Goal: Task Accomplishment & Management: Manage account settings

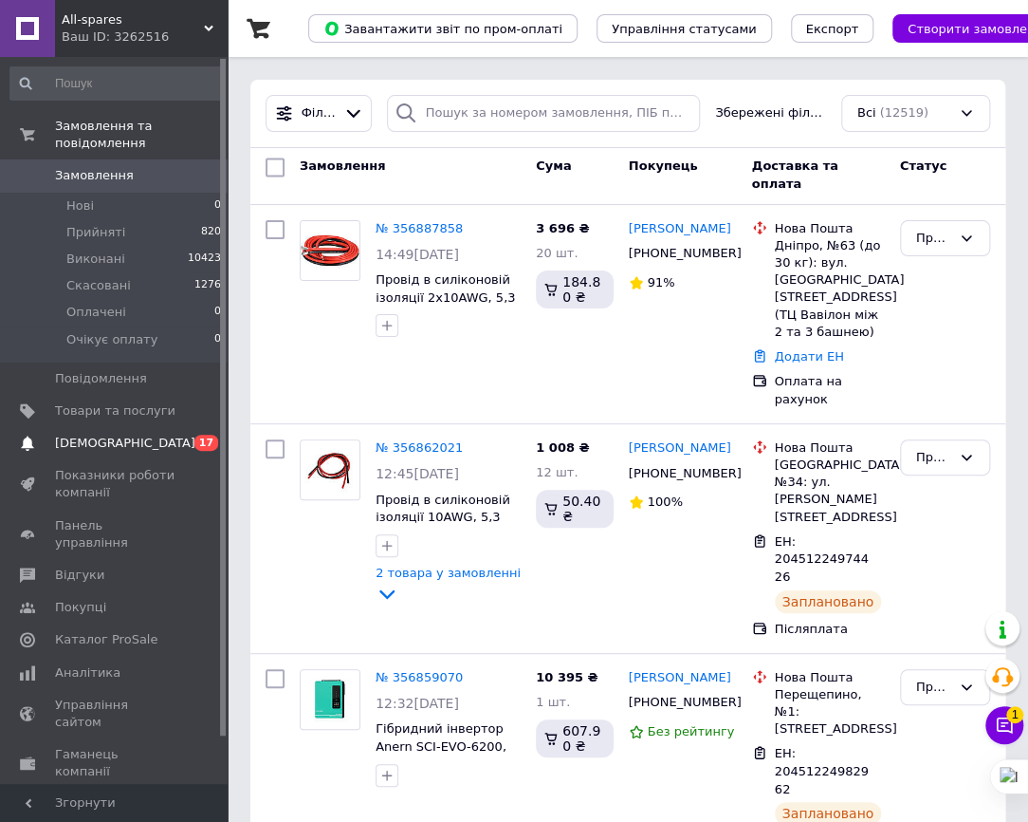
click at [82, 434] on span "[DEMOGRAPHIC_DATA]" at bounding box center [125, 442] width 140 height 17
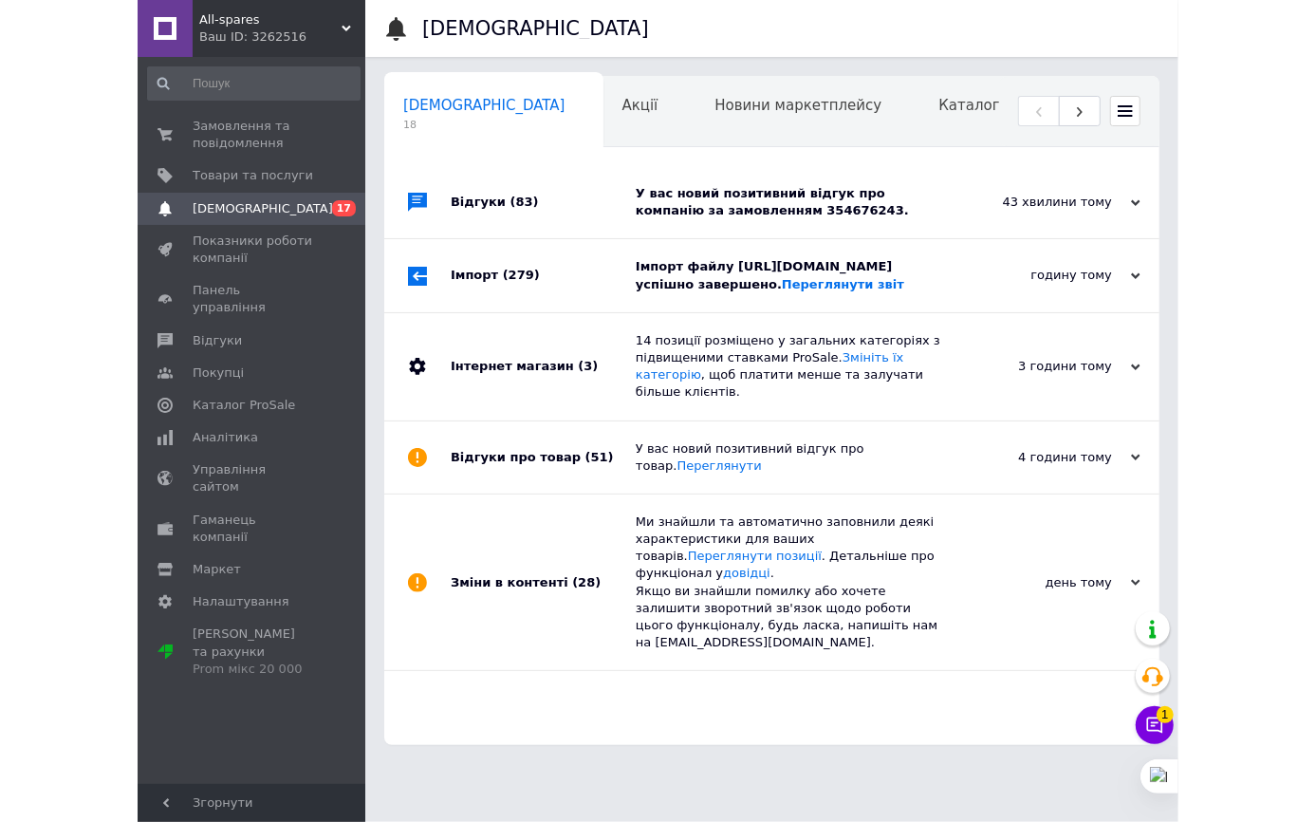
scroll to position [0, 9]
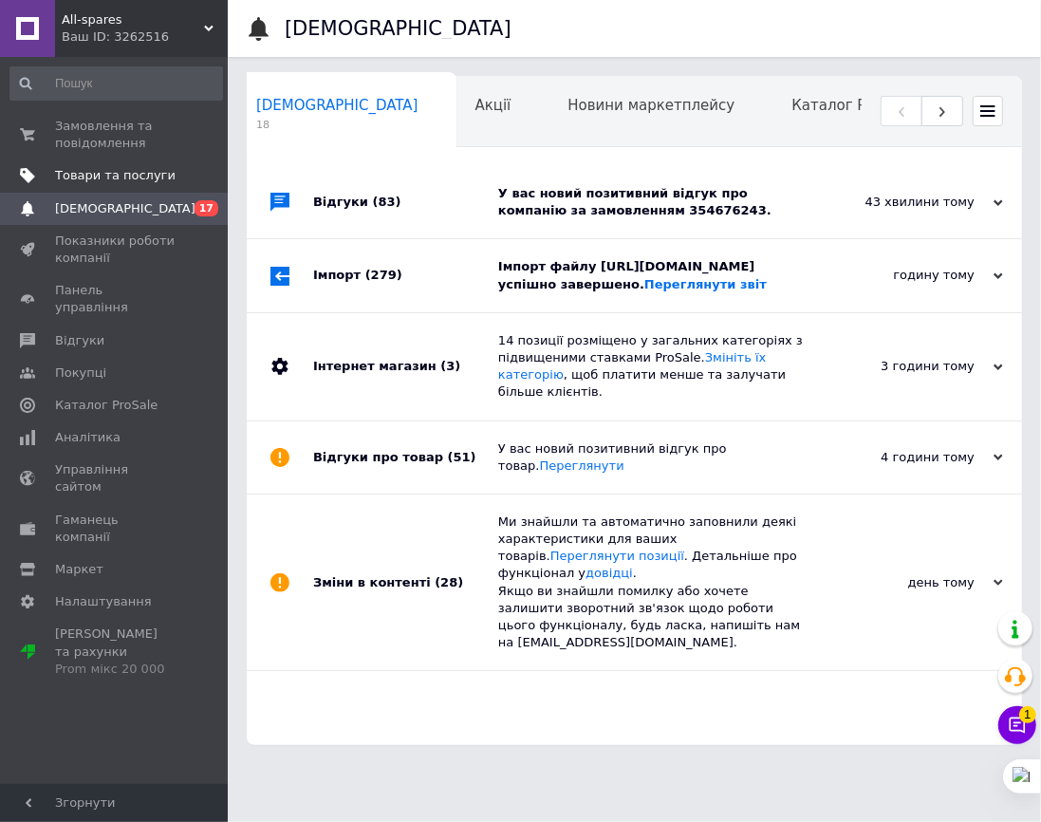
click at [108, 176] on span "Товари та послуги" at bounding box center [115, 175] width 120 height 17
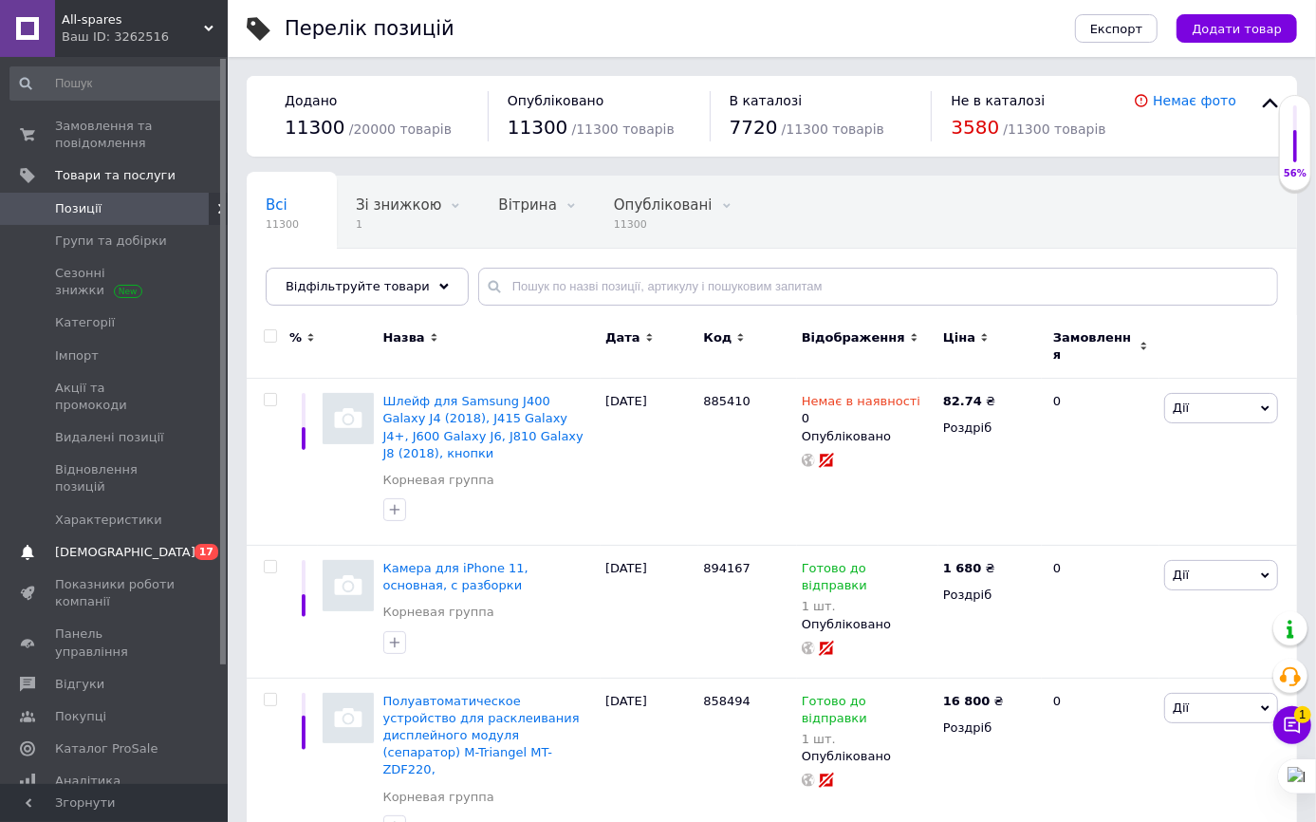
click at [86, 544] on span "[DEMOGRAPHIC_DATA]" at bounding box center [125, 552] width 140 height 17
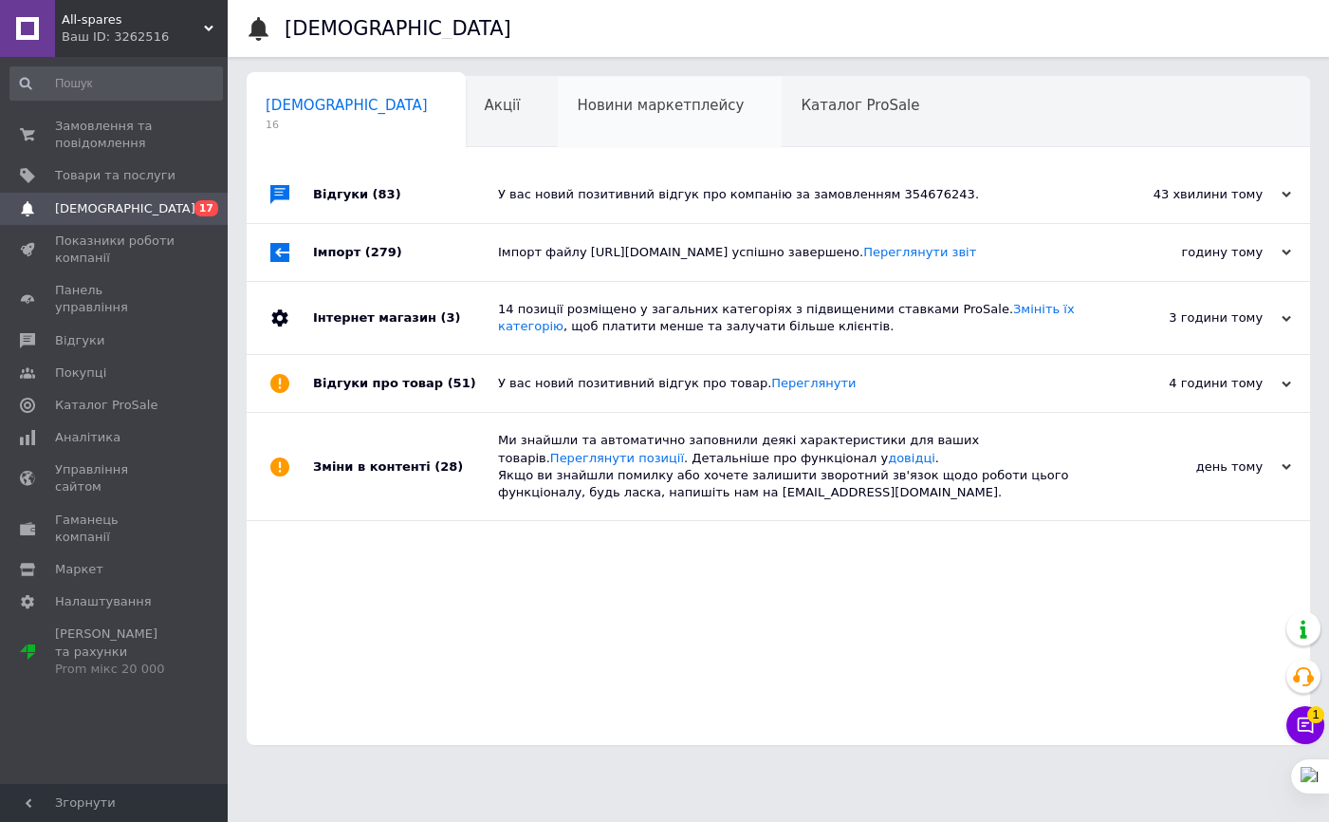
click at [577, 106] on span "Новини маркетплейсу" at bounding box center [660, 105] width 167 height 17
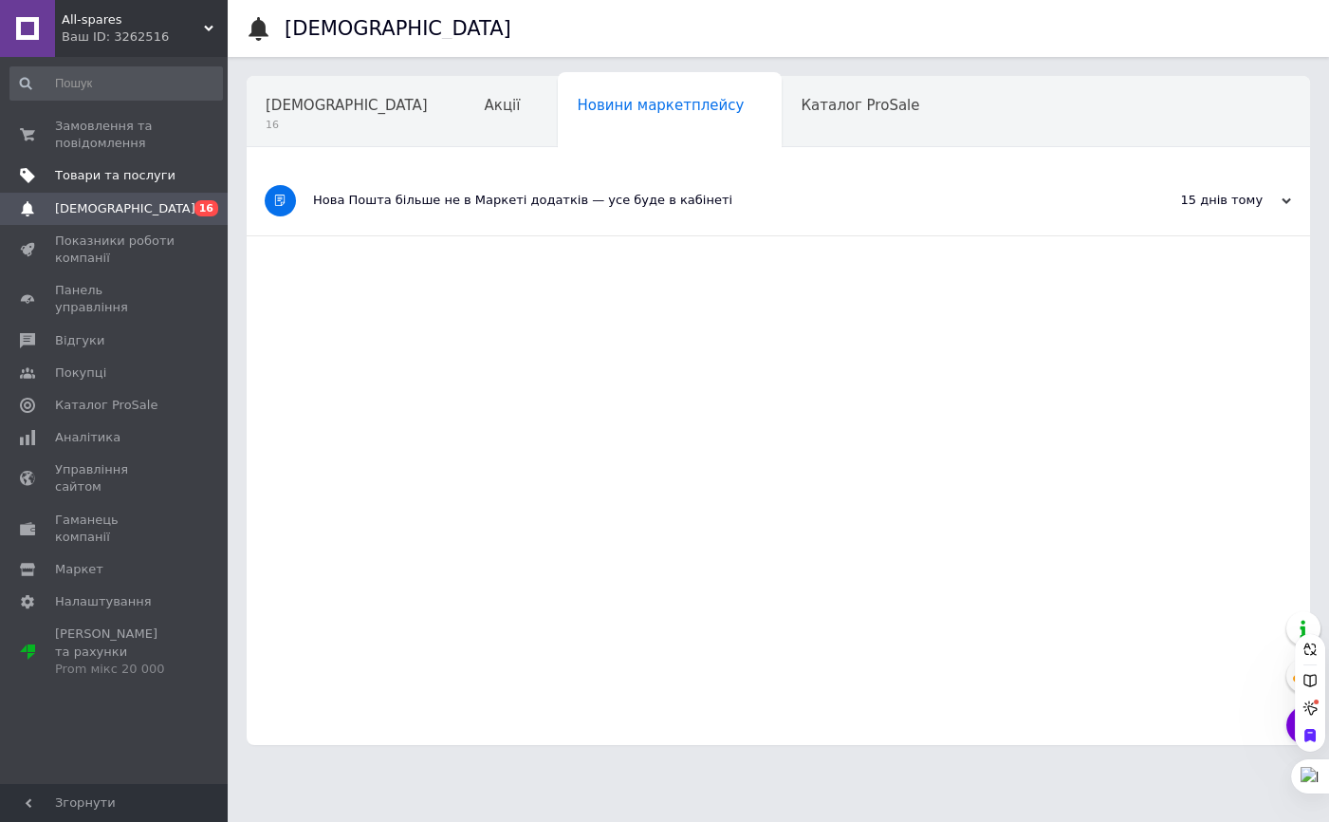
click at [116, 171] on span "Товари та послуги" at bounding box center [115, 175] width 120 height 17
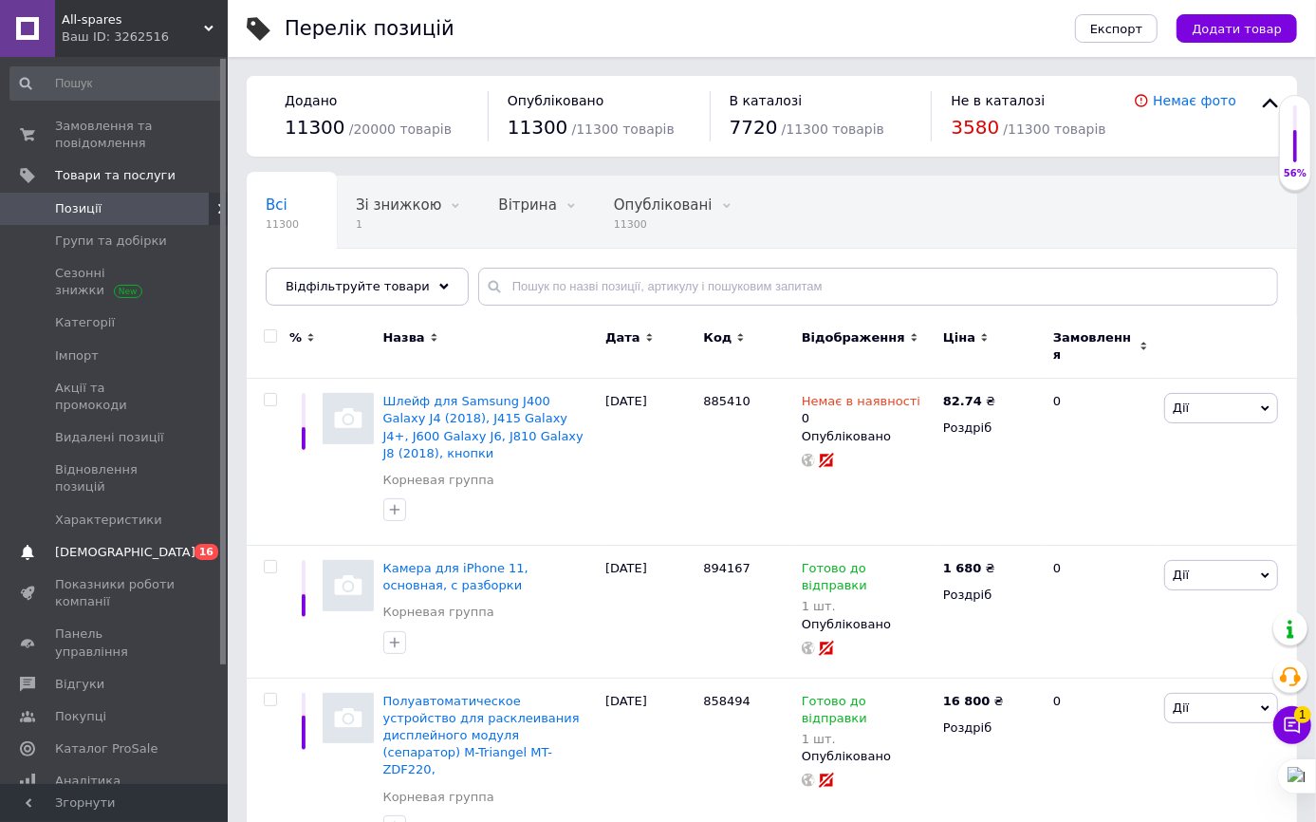
click at [102, 544] on span "[DEMOGRAPHIC_DATA]" at bounding box center [125, 552] width 140 height 17
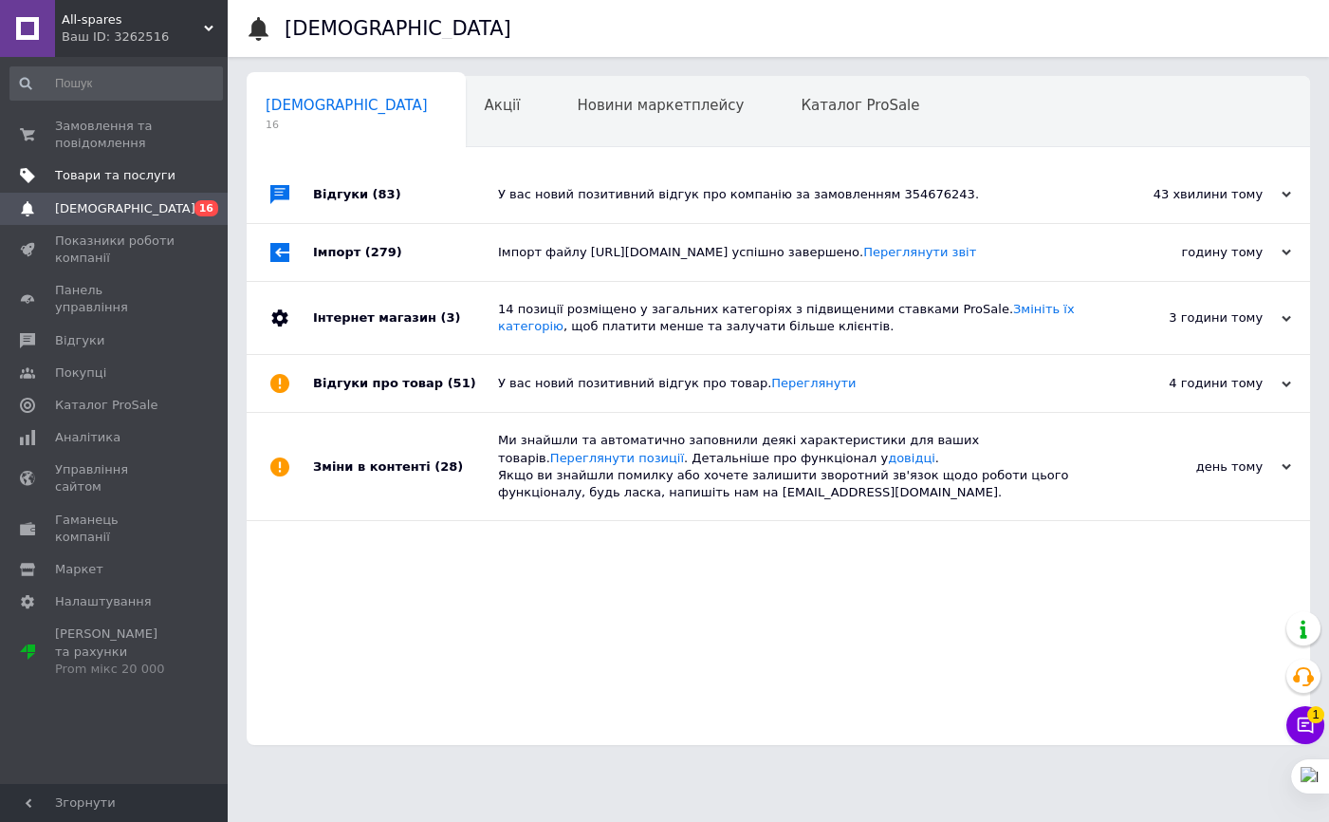
click at [123, 172] on span "Товари та послуги" at bounding box center [115, 175] width 120 height 17
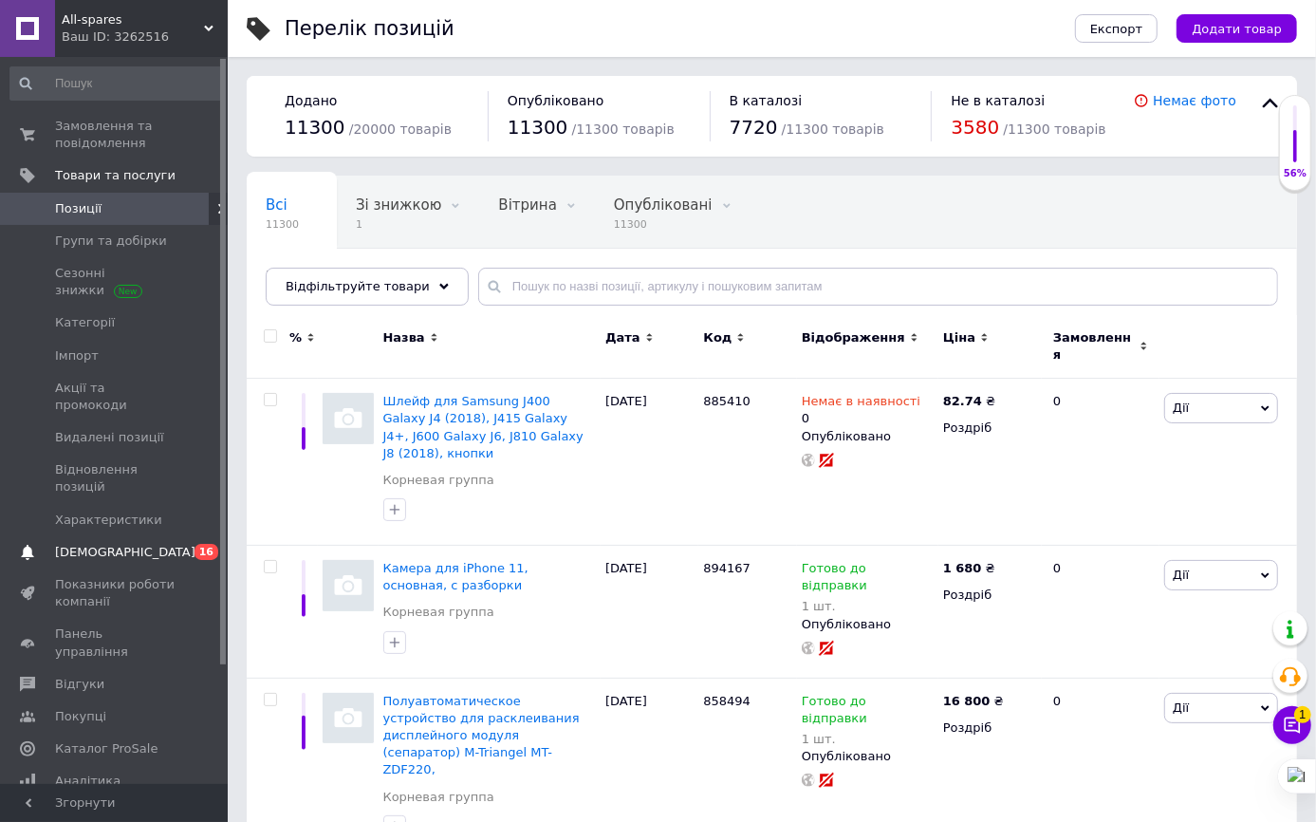
click at [96, 544] on span "[DEMOGRAPHIC_DATA]" at bounding box center [125, 552] width 140 height 17
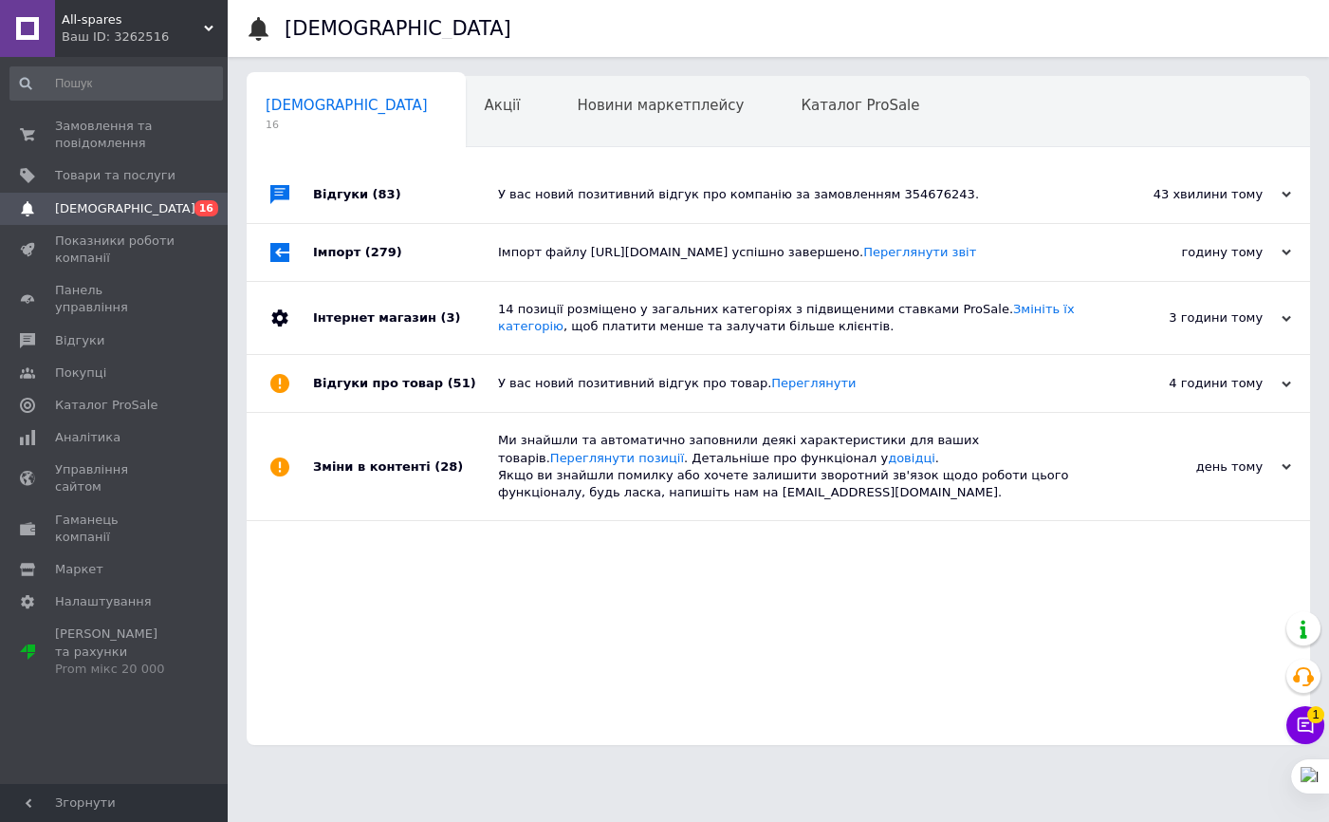
click at [575, 190] on div "У вас новий позитивний відгук про компанію за замовленням 354676243." at bounding box center [799, 194] width 603 height 17
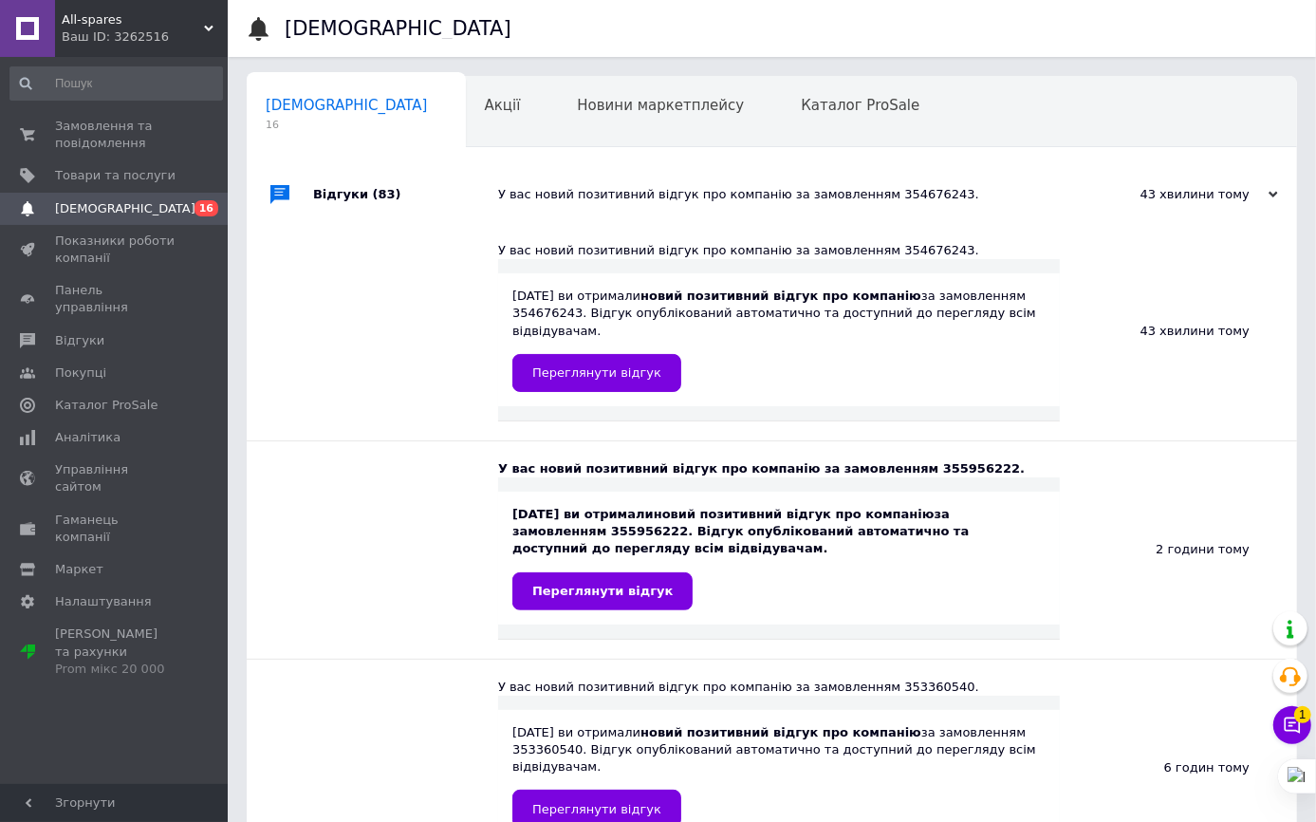
click at [588, 191] on div "У вас новий позитивний відгук про компанію за замовленням 354676243." at bounding box center [793, 194] width 590 height 17
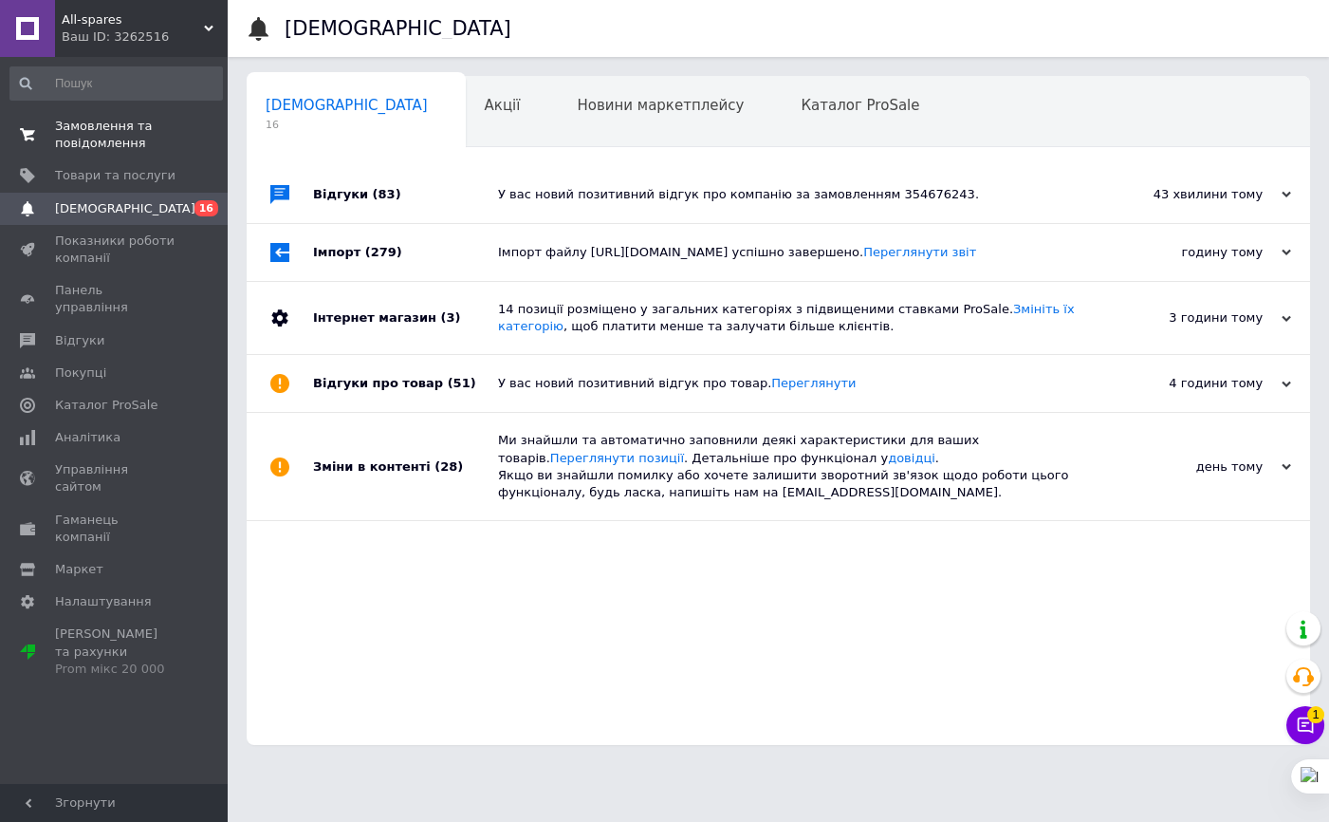
click at [59, 129] on span "Замовлення та повідомлення" at bounding box center [115, 135] width 120 height 34
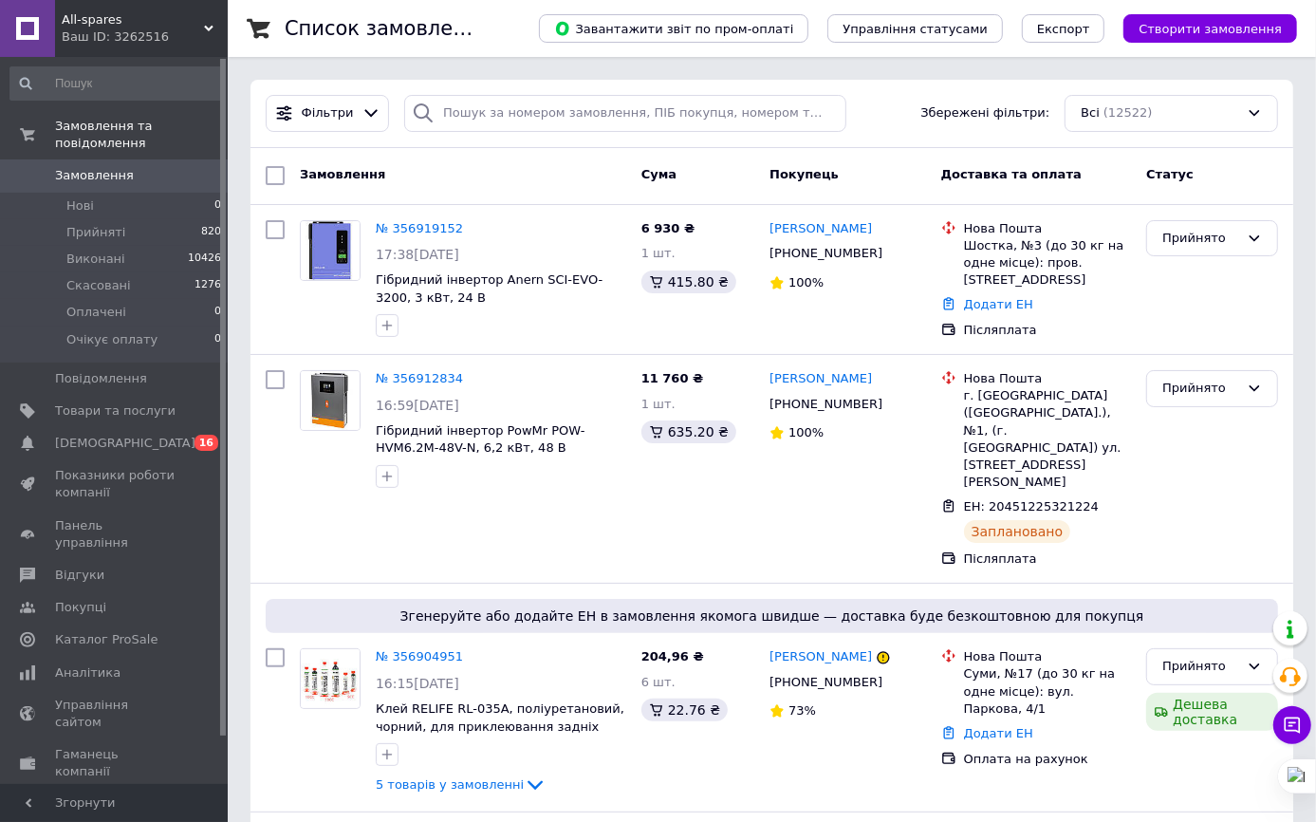
click at [80, 167] on span "Замовлення" at bounding box center [94, 175] width 79 height 17
click at [92, 434] on span "[DEMOGRAPHIC_DATA]" at bounding box center [125, 442] width 140 height 17
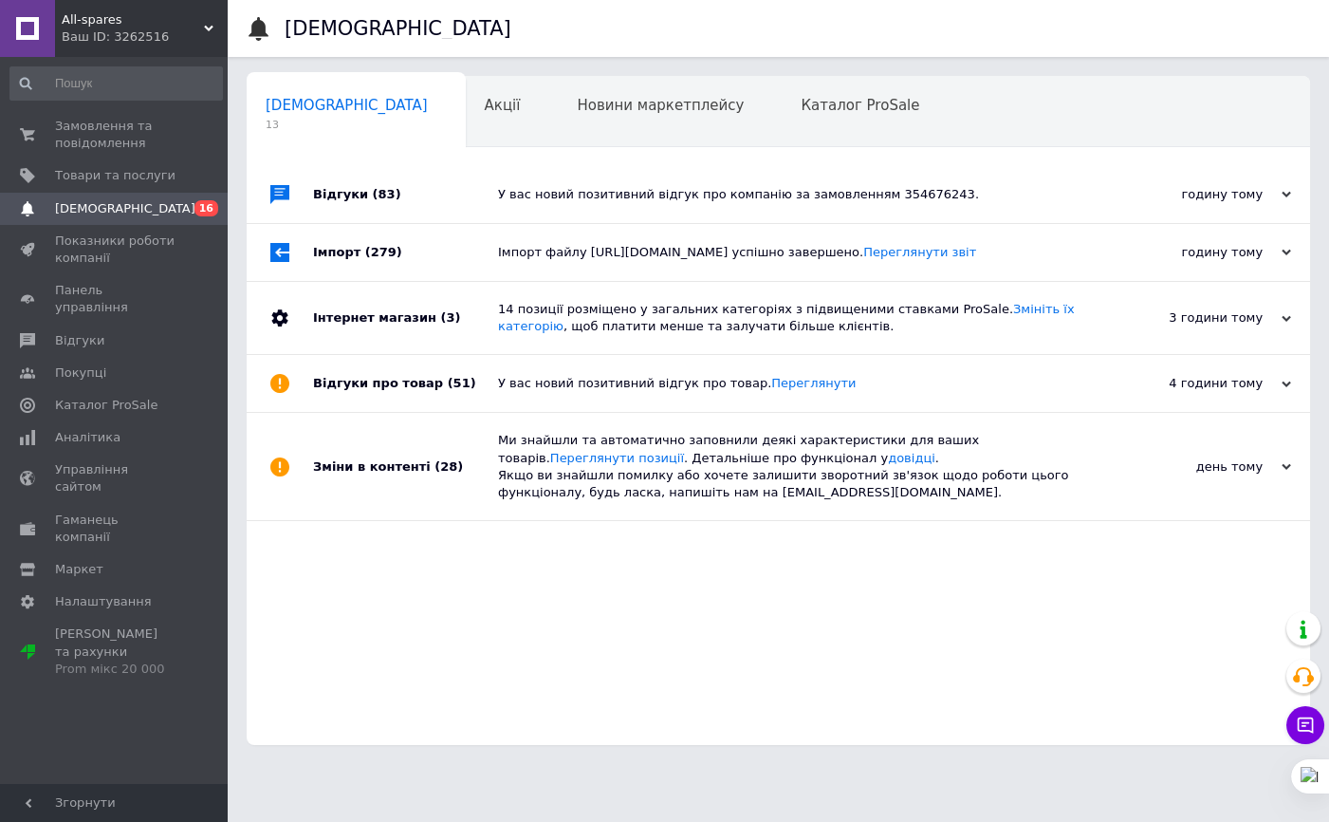
click at [758, 200] on div "У вас новий позитивний відгук про компанію за замовленням 354676243." at bounding box center [799, 194] width 603 height 17
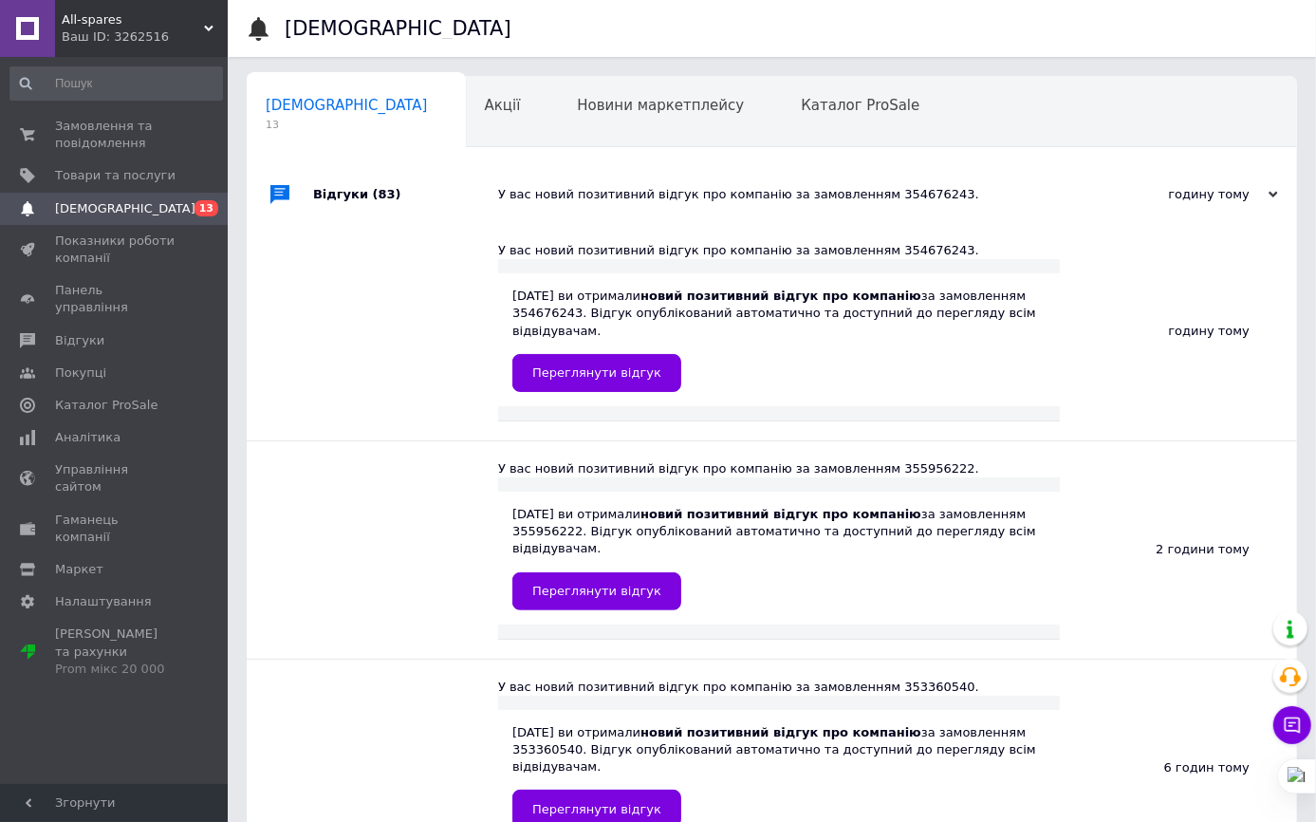
click at [759, 198] on div "У вас новий позитивний відгук про компанію за замовленням 354676243." at bounding box center [793, 194] width 590 height 17
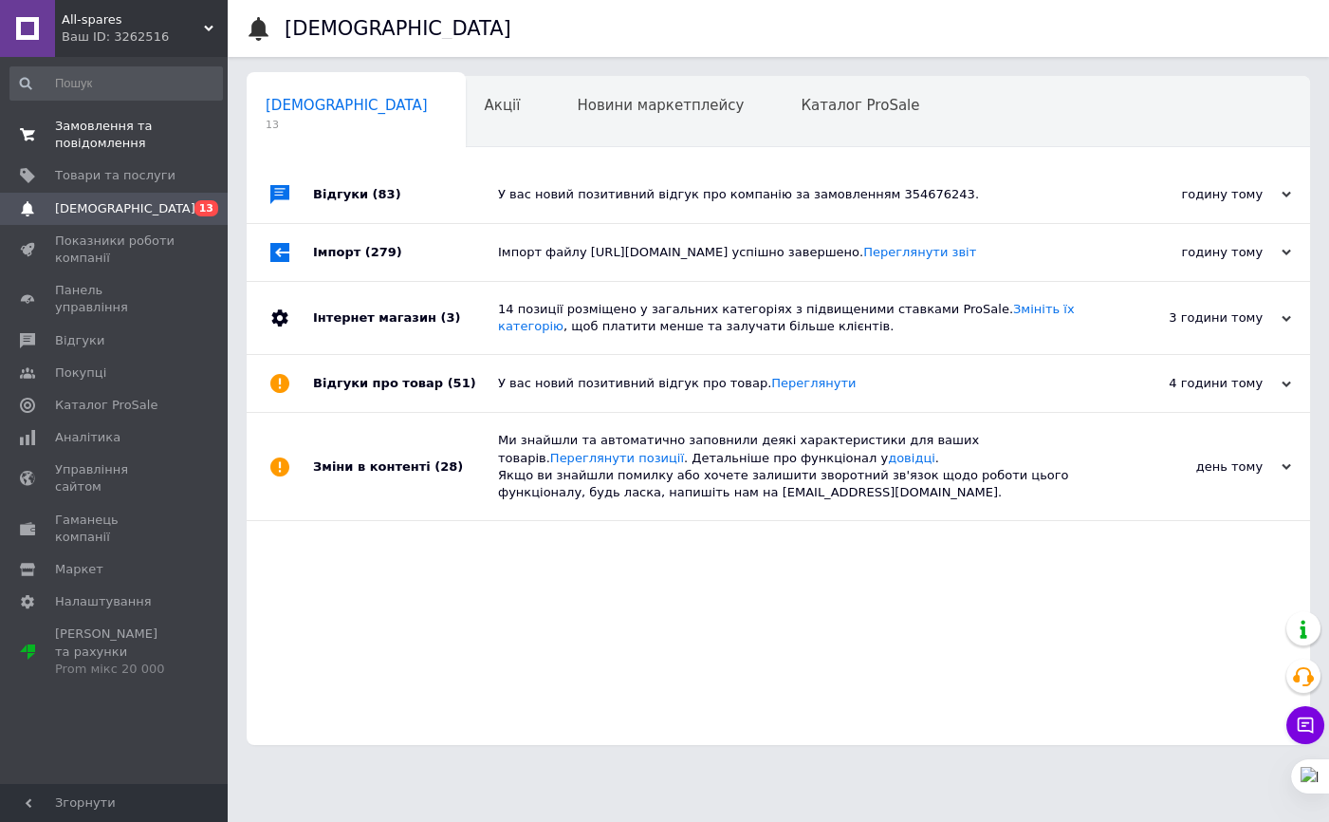
click at [93, 127] on span "Замовлення та повідомлення" at bounding box center [115, 135] width 120 height 34
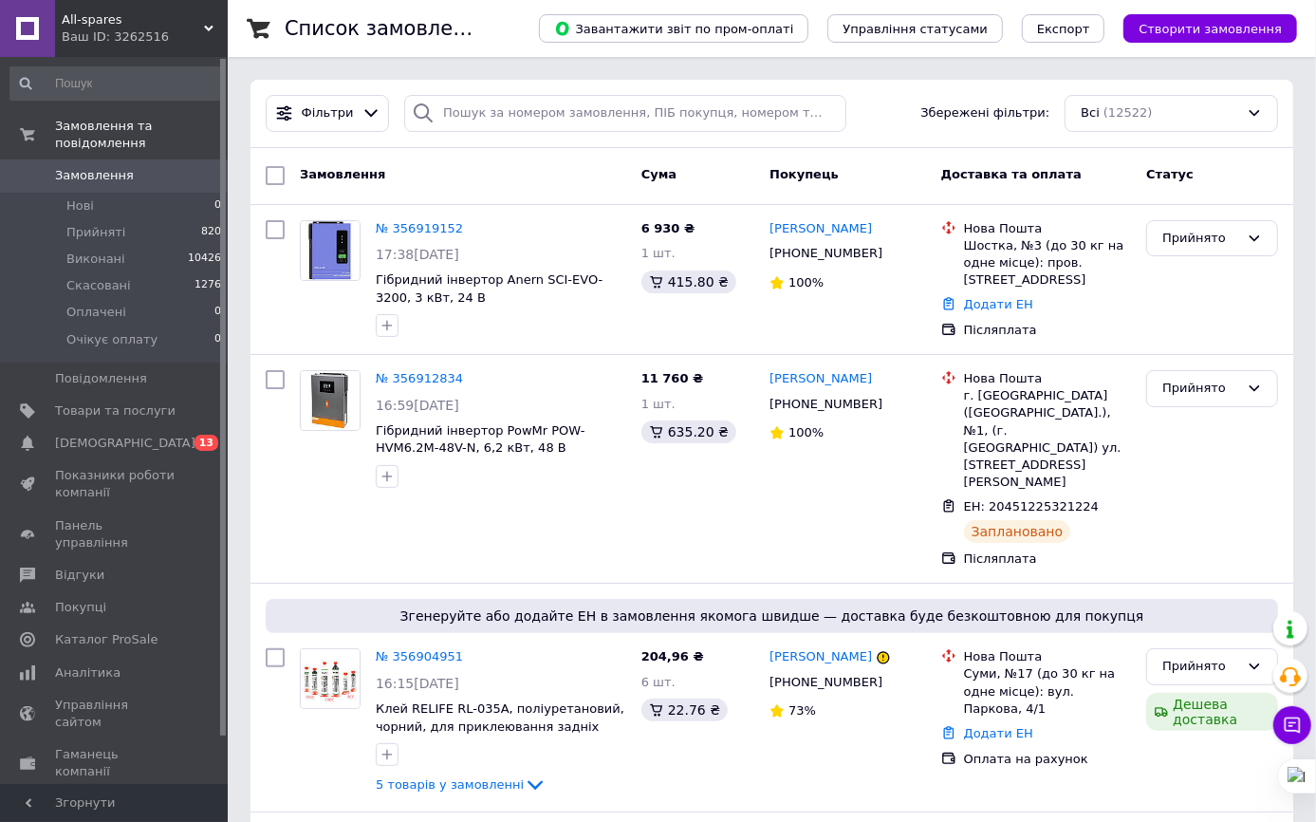
click at [95, 167] on span "Замовлення" at bounding box center [94, 175] width 79 height 17
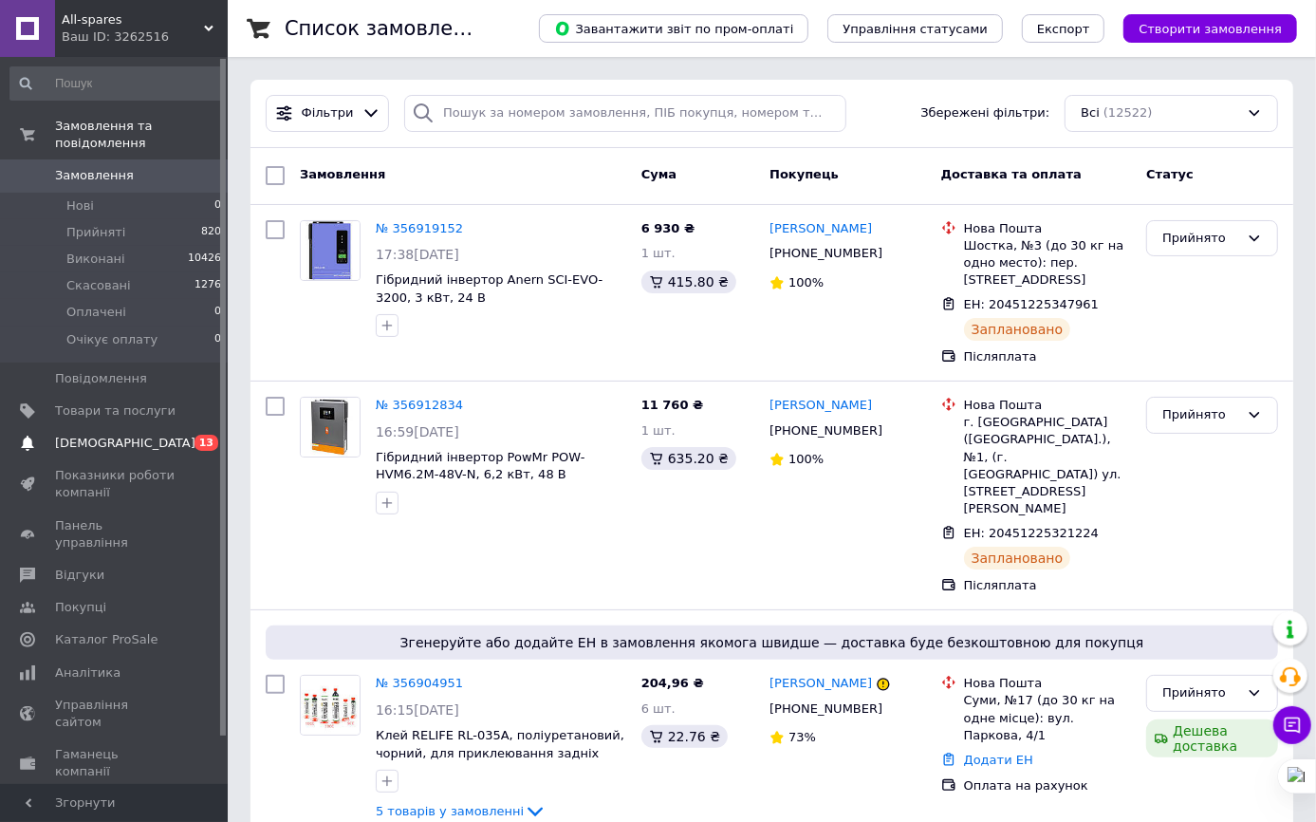
click at [112, 434] on span "[DEMOGRAPHIC_DATA]" at bounding box center [125, 442] width 140 height 17
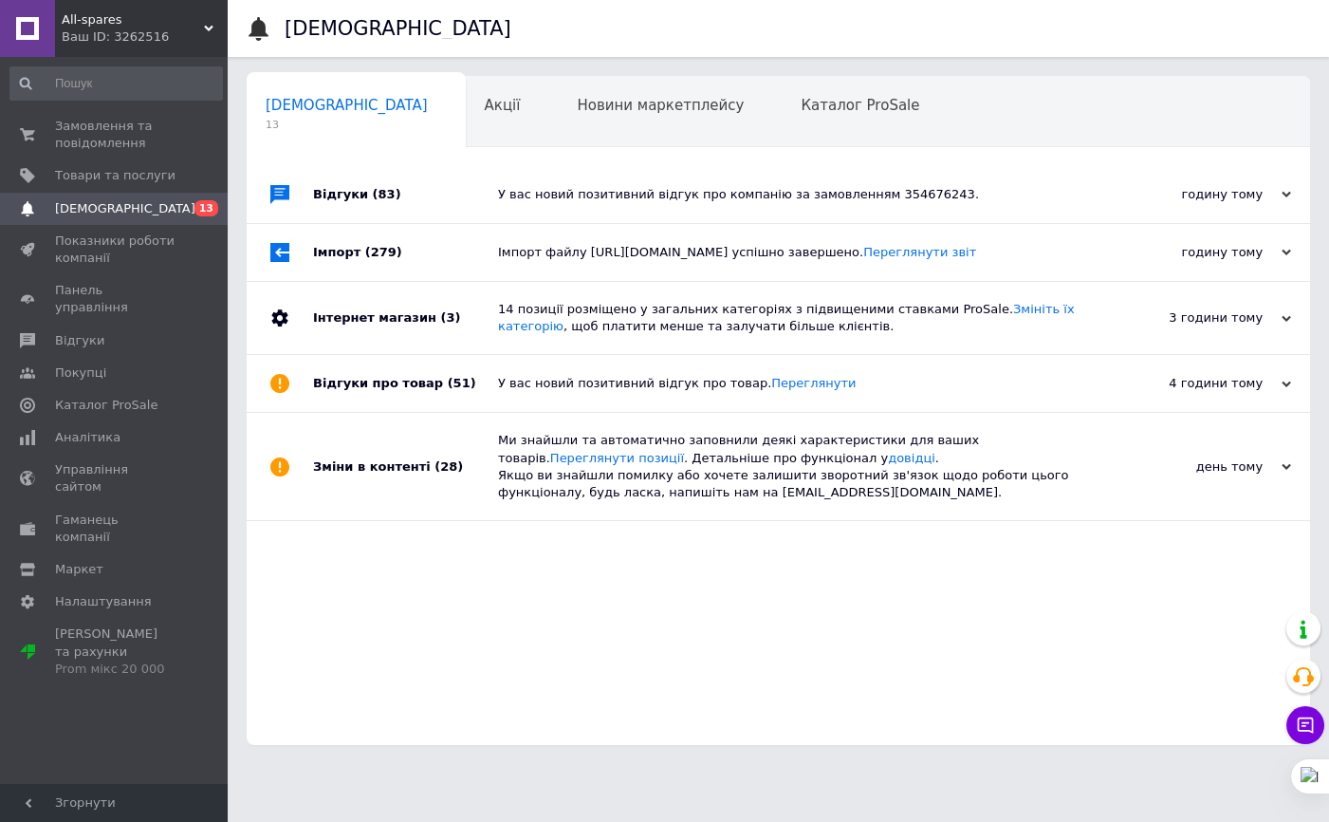
click at [607, 201] on div "У вас новий позитивний відгук про компанію за замовленням 354676243." at bounding box center [799, 194] width 603 height 17
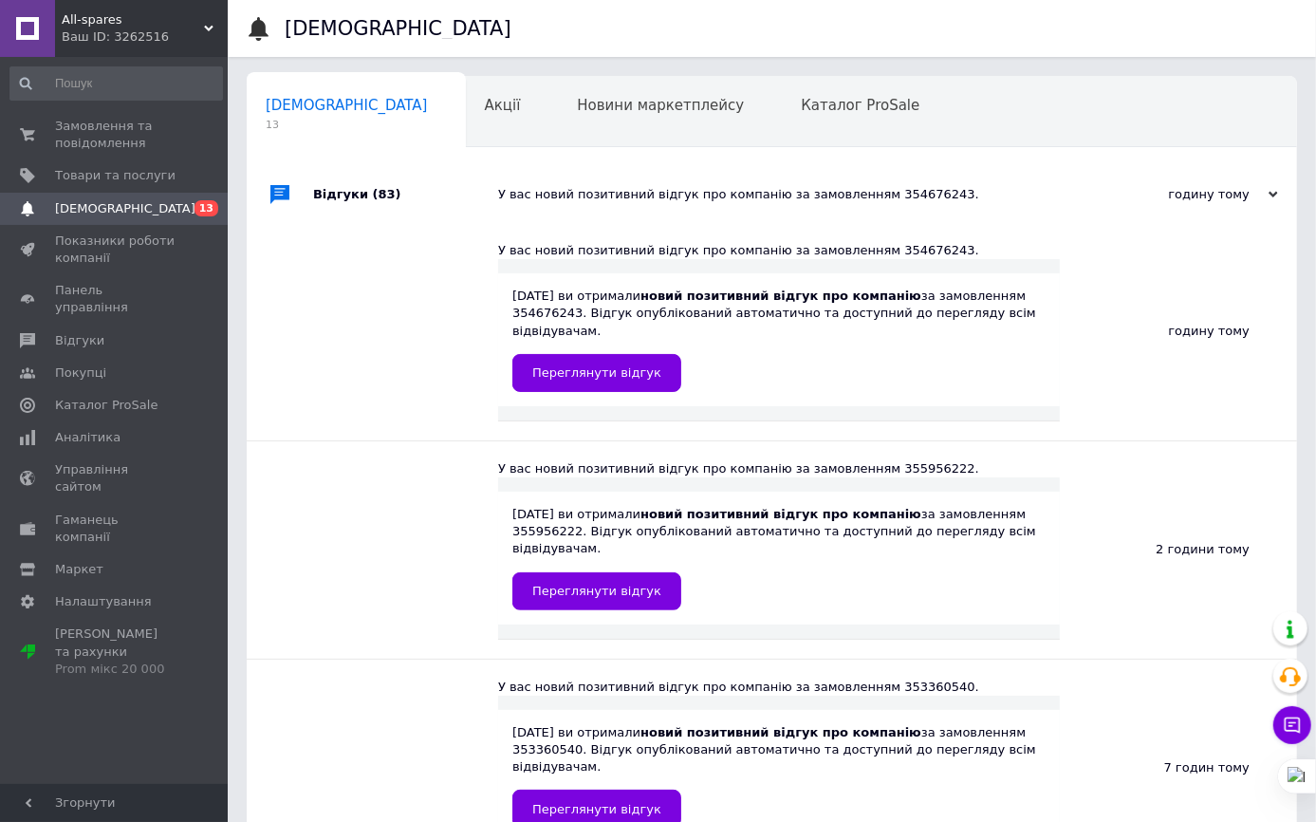
click at [610, 200] on div "У вас новий позитивний відгук про компанію за замовленням 354676243." at bounding box center [793, 194] width 590 height 17
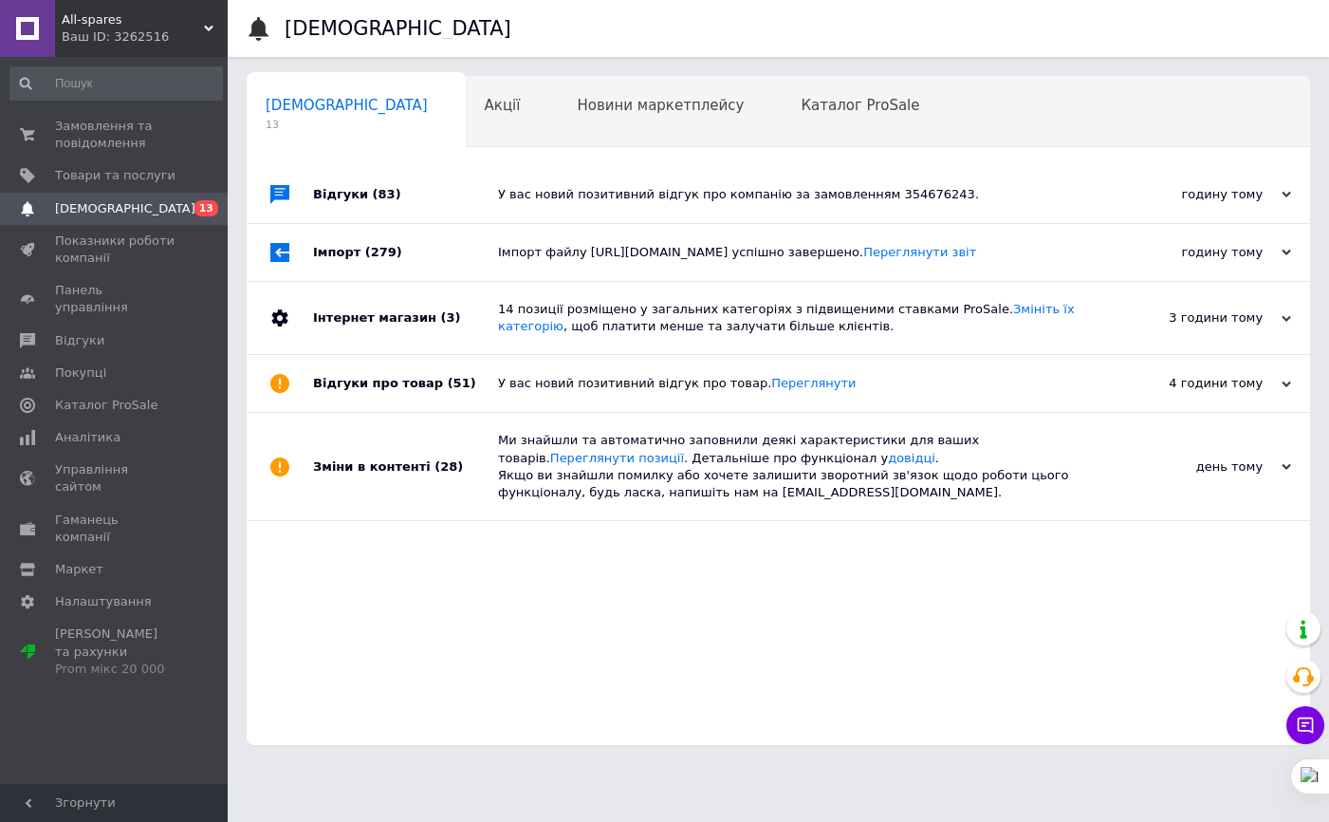
click at [594, 256] on div "Імпорт файлу [URL][DOMAIN_NAME] успішно завершено. Переглянути звіт" at bounding box center [799, 252] width 603 height 17
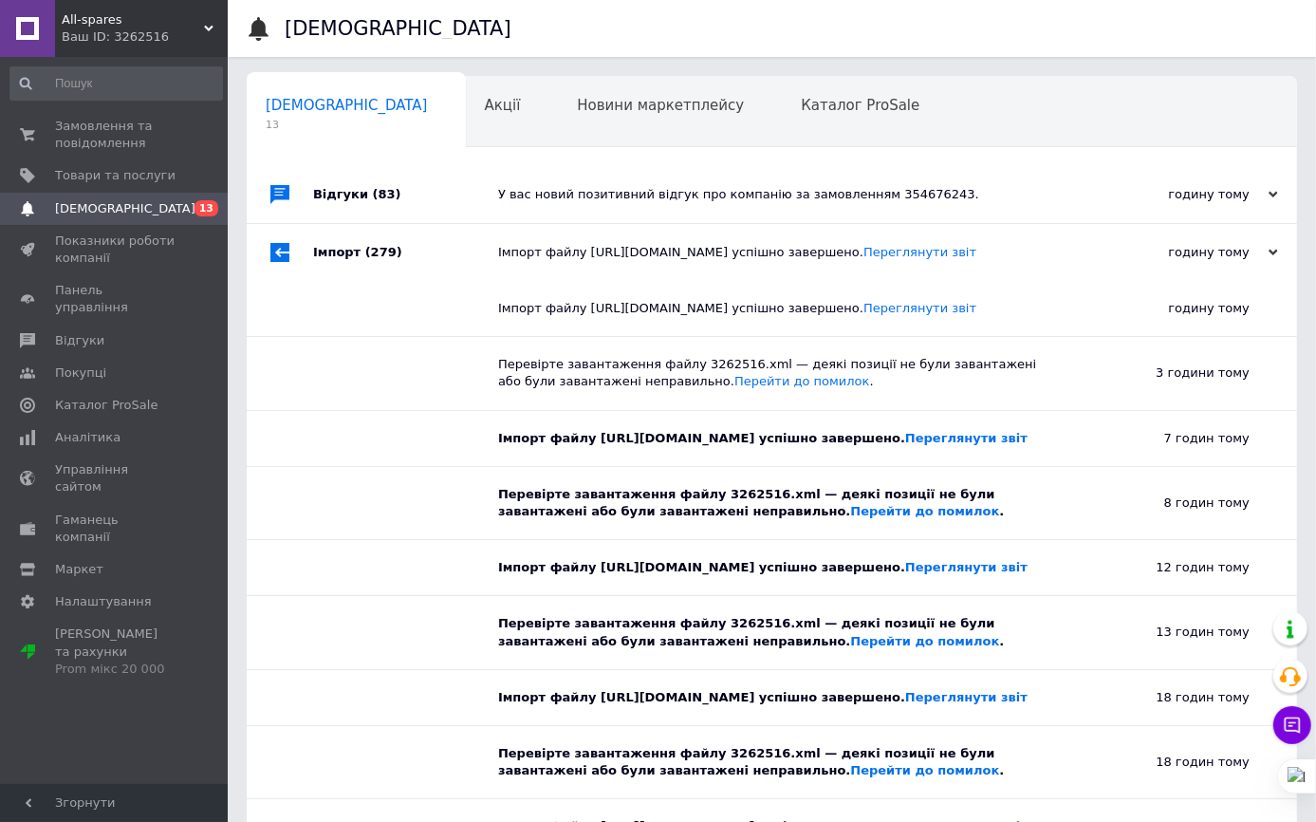
click at [623, 252] on div "Імпорт файлу [URL][DOMAIN_NAME] успішно завершено. Переглянути звіт" at bounding box center [793, 252] width 590 height 17
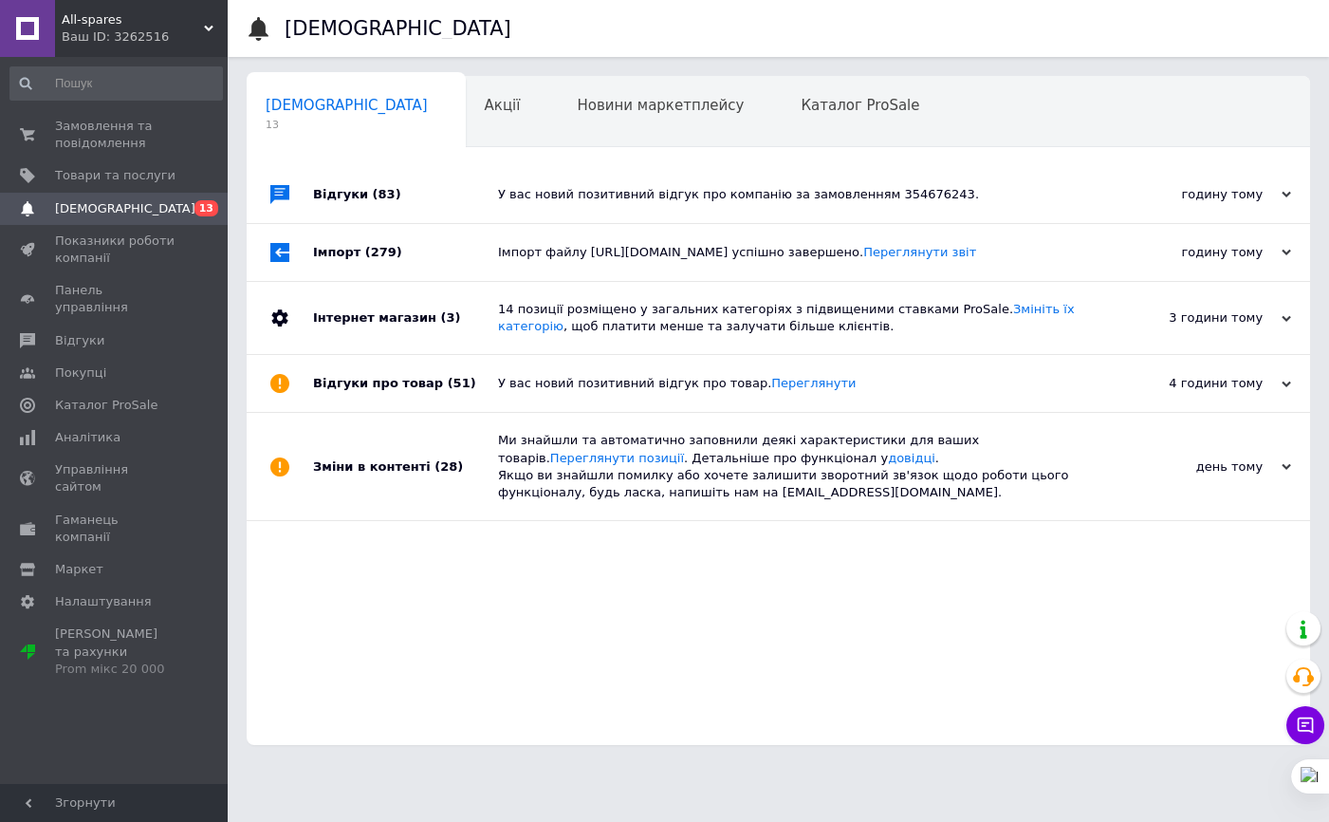
click at [571, 379] on div "У вас новий позитивний відгук про товар. [GEOGRAPHIC_DATA]" at bounding box center [799, 383] width 603 height 17
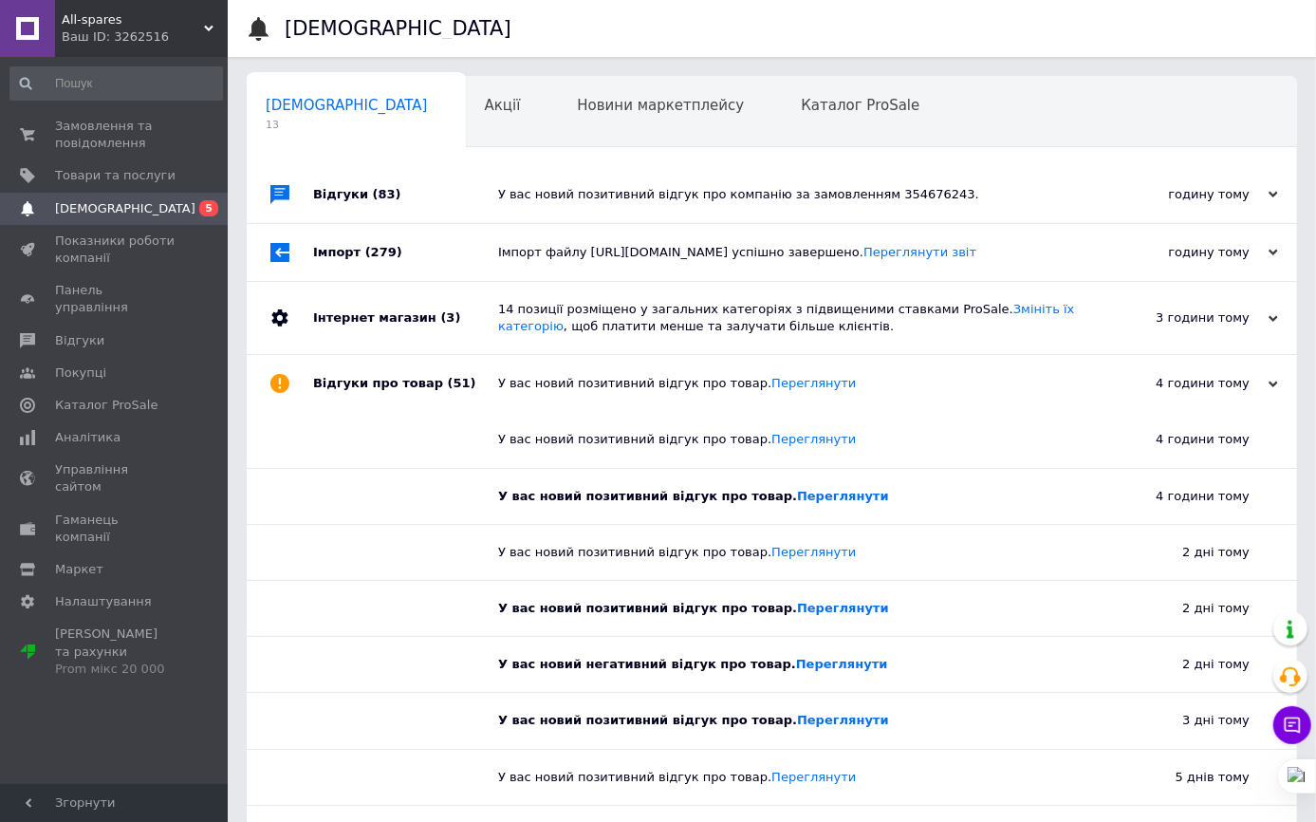
click at [571, 379] on div "У вас новий позитивний відгук про товар. [GEOGRAPHIC_DATA]" at bounding box center [793, 383] width 590 height 57
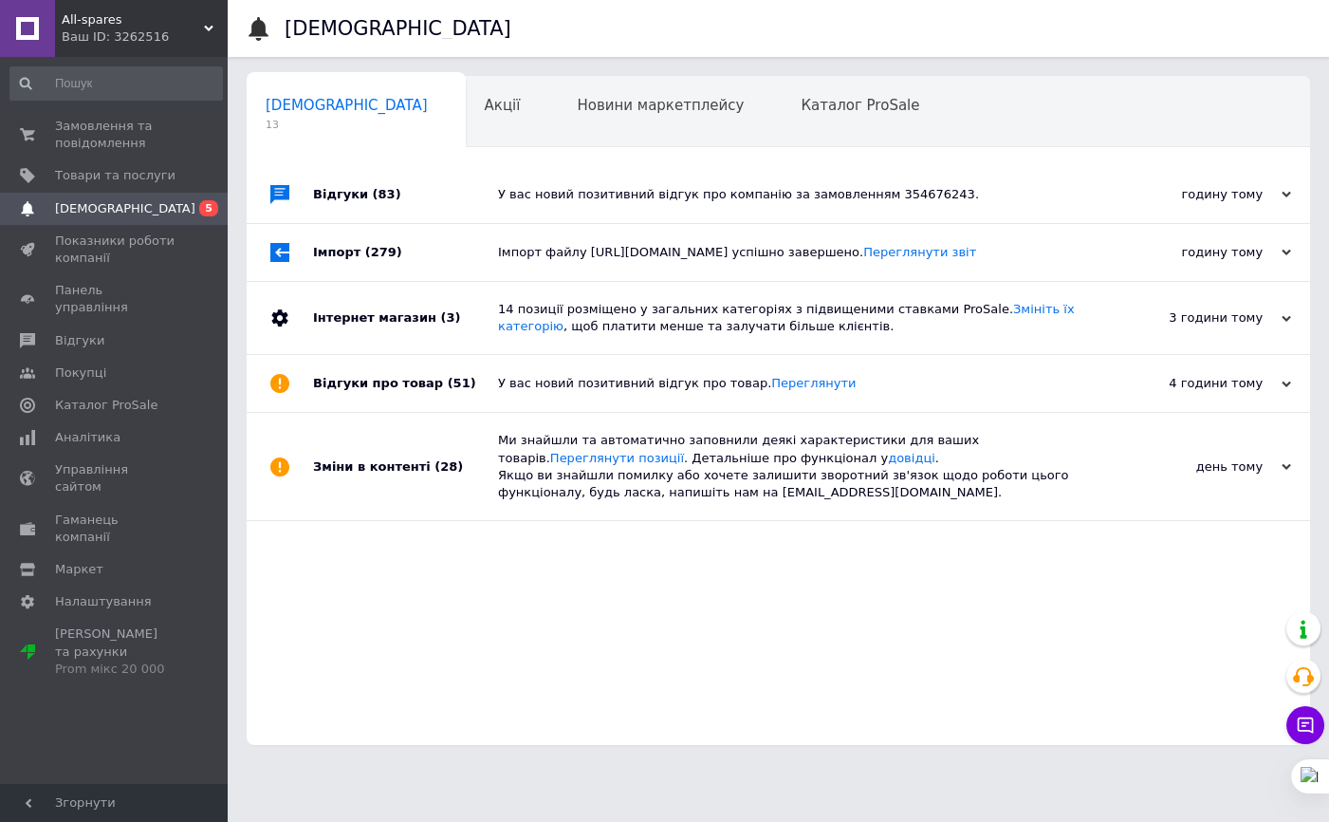
click at [567, 306] on div "14 позиції розміщено у загальних категоріях з підвищеними ставками ProSale. Змі…" at bounding box center [799, 318] width 603 height 34
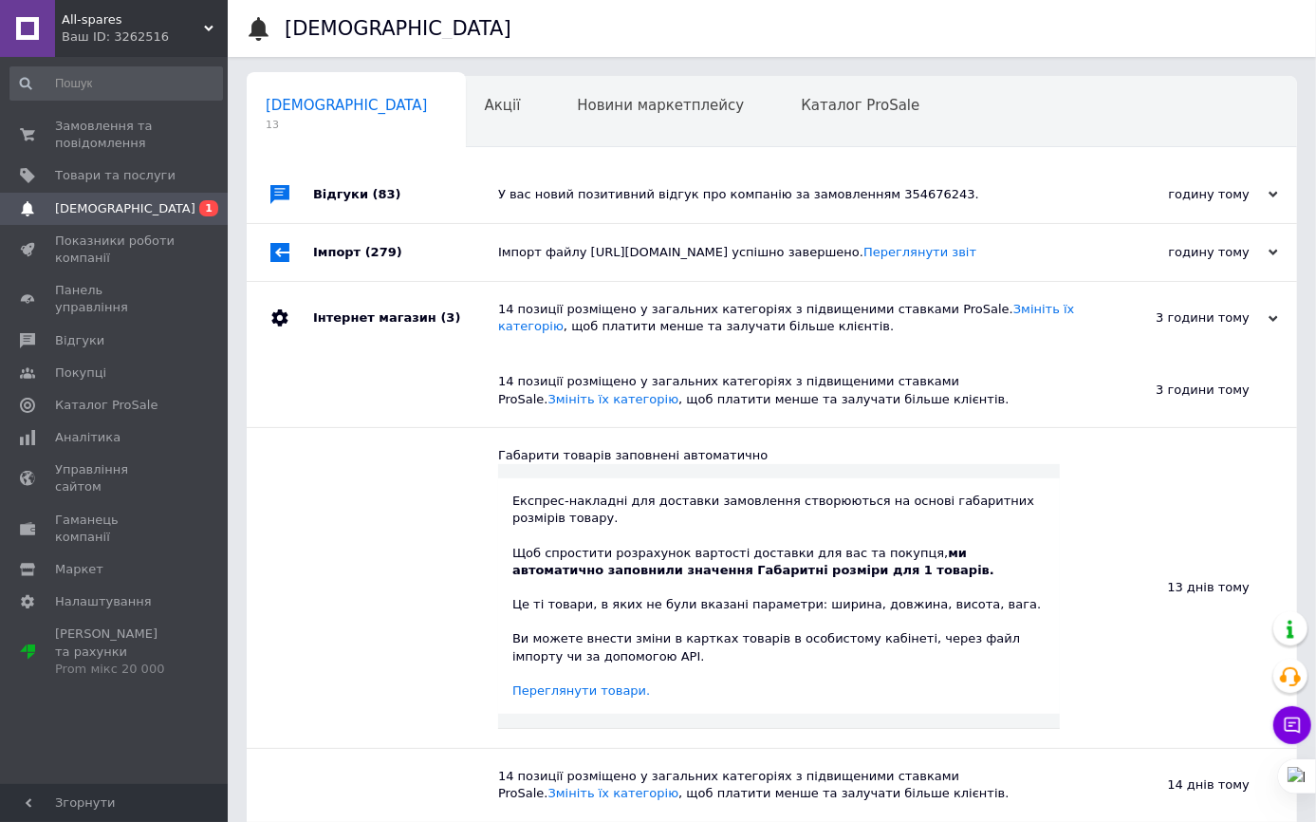
click at [572, 305] on div "14 позиції розміщено у загальних категоріях з підвищеними ставками ProSale. Змі…" at bounding box center [793, 318] width 590 height 72
